Goal: Task Accomplishment & Management: Use online tool/utility

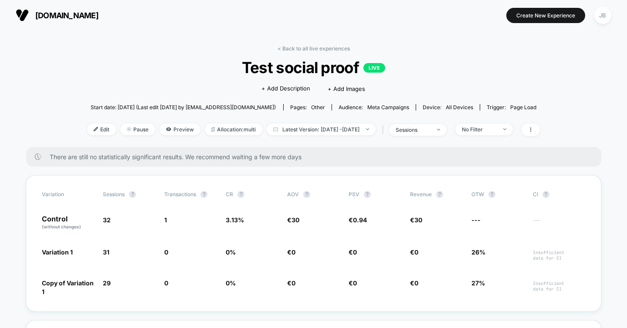
scroll to position [108, 0]
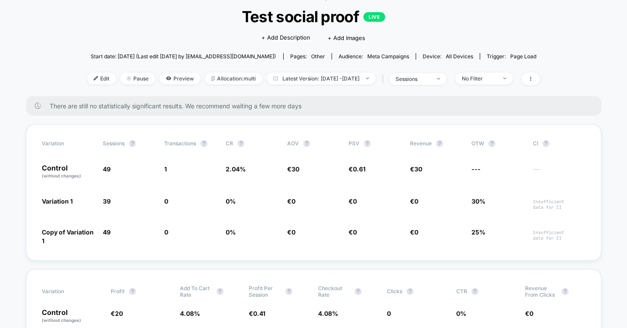
scroll to position [50, 0]
click at [90, 79] on span "Edit" at bounding box center [101, 80] width 29 height 12
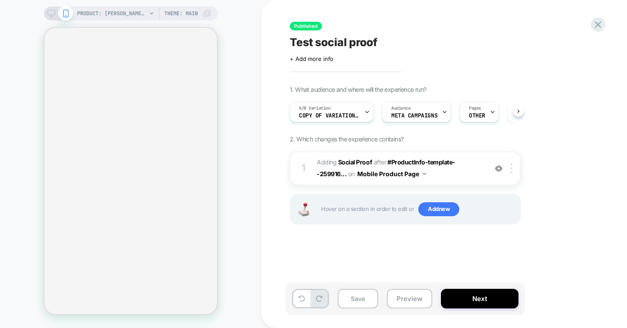
scroll to position [0, 0]
click at [366, 112] on icon at bounding box center [366, 113] width 3 height 2
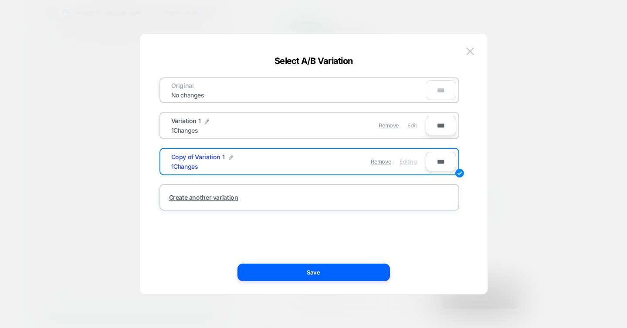
click at [411, 125] on span "Edit" at bounding box center [411, 125] width 9 height 7
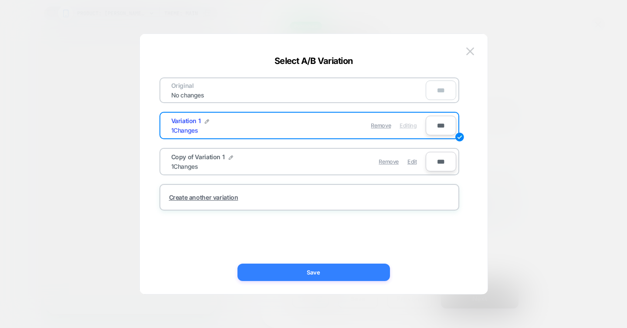
click at [338, 270] on button "Save" at bounding box center [313, 272] width 152 height 17
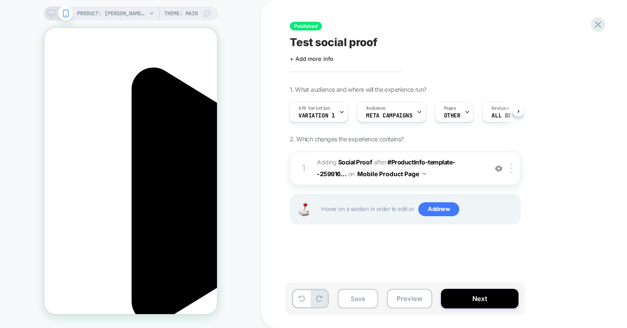
scroll to position [0, 123]
click at [592, 22] on icon at bounding box center [598, 25] width 12 height 12
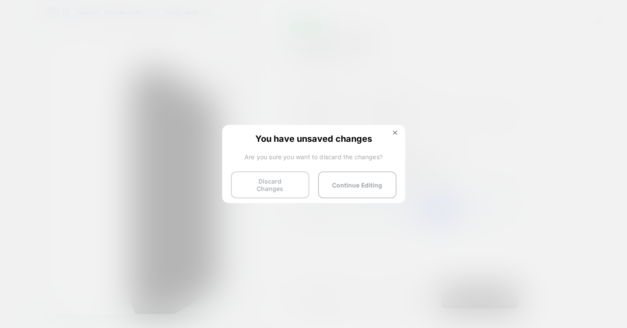
click at [294, 183] on button "Discard Changes" at bounding box center [270, 185] width 78 height 27
